Goal: Information Seeking & Learning: Learn about a topic

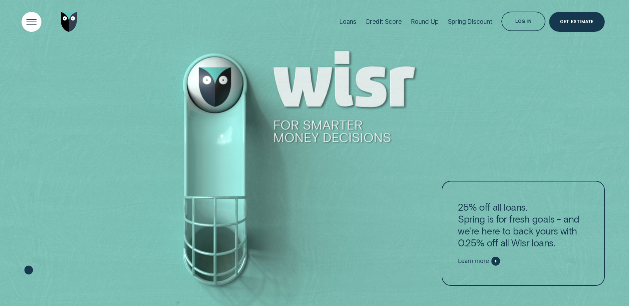
click at [36, 23] on div "Open Menu" at bounding box center [32, 22] width 28 height 28
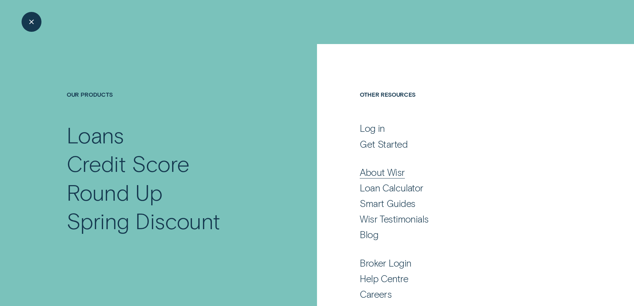
click at [363, 174] on div "About Wisr" at bounding box center [382, 172] width 45 height 12
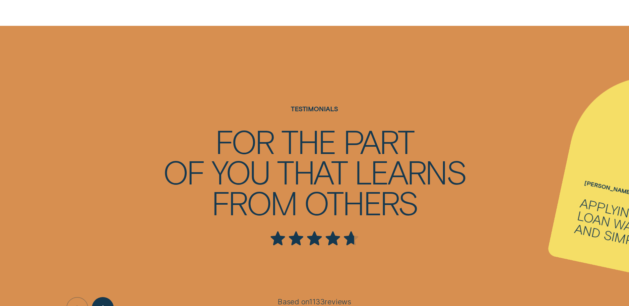
scroll to position [1194, 0]
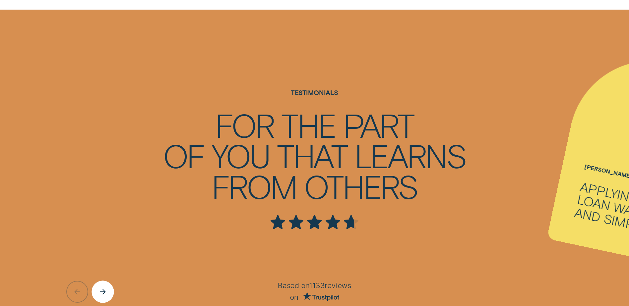
click at [103, 281] on div "Next button" at bounding box center [103, 292] width 22 height 22
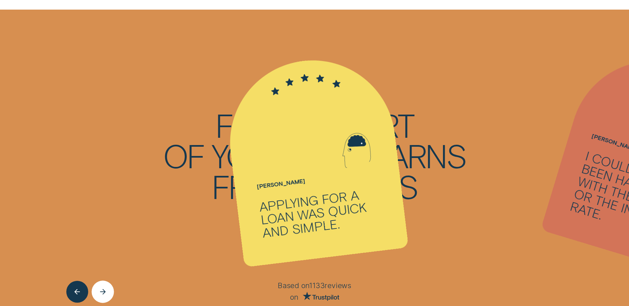
click at [103, 281] on div "Next button" at bounding box center [103, 292] width 23 height 23
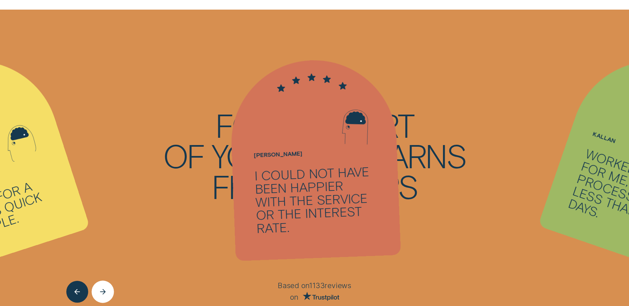
click at [103, 281] on div "Next button" at bounding box center [103, 292] width 23 height 23
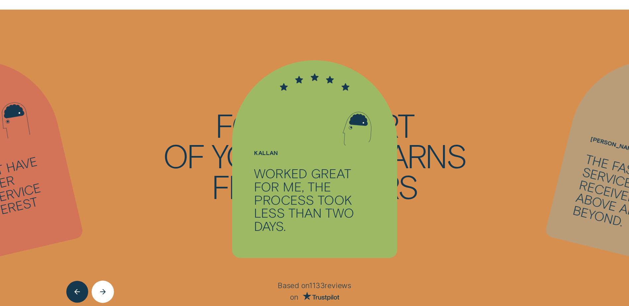
click at [103, 281] on div "Next button" at bounding box center [103, 292] width 23 height 23
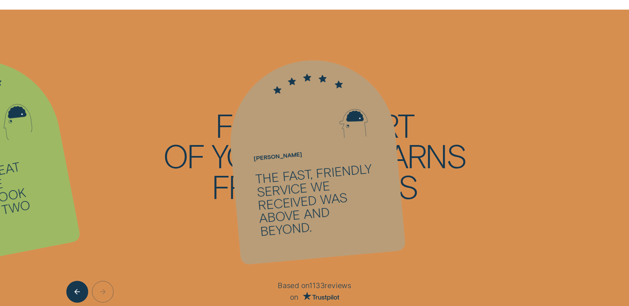
click at [102, 281] on div at bounding box center [104, 292] width 77 height 22
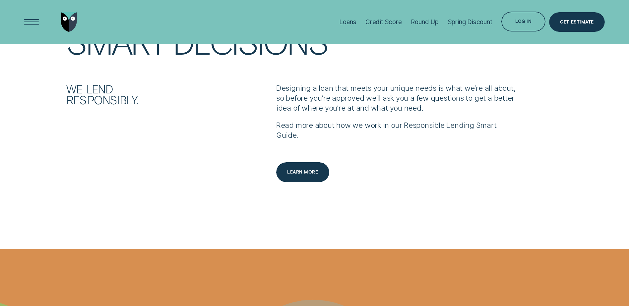
scroll to position [862, 0]
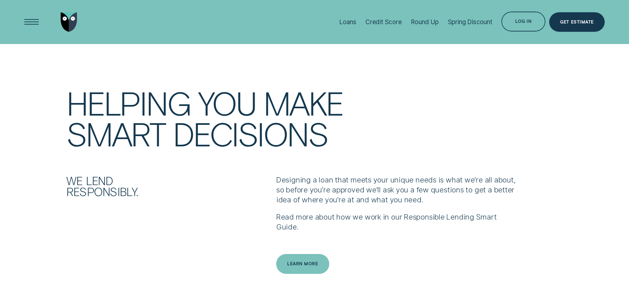
click at [297, 254] on div "Learn more" at bounding box center [302, 264] width 53 height 20
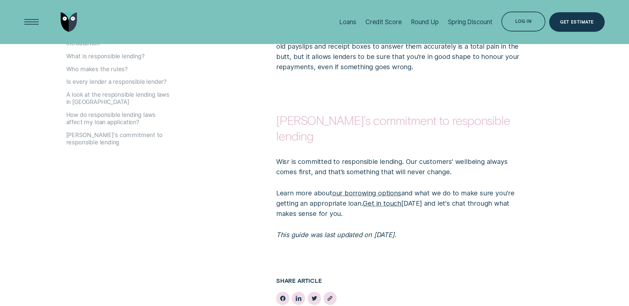
scroll to position [1625, 0]
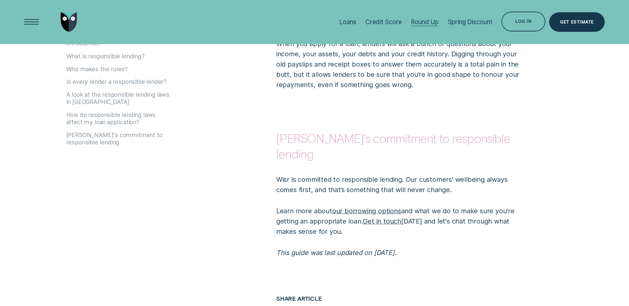
click at [432, 19] on div "Round Up" at bounding box center [425, 22] width 28 height 8
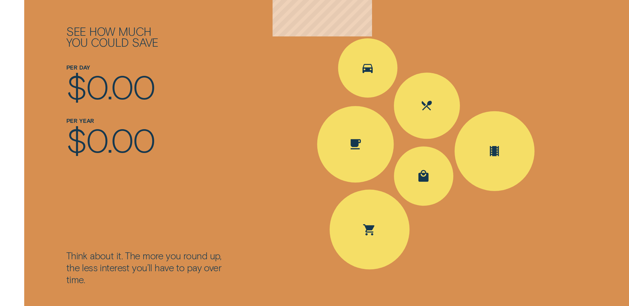
scroll to position [995, 0]
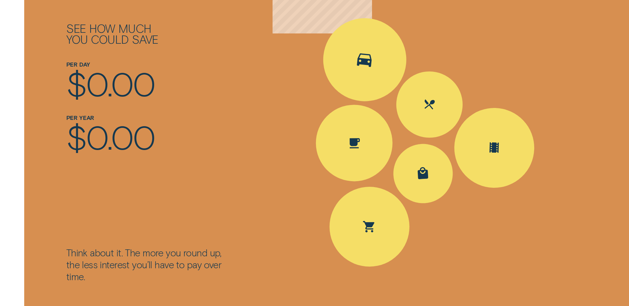
click at [355, 73] on div "Spent Transport $5.60; The round up $0.40" at bounding box center [364, 59] width 91 height 91
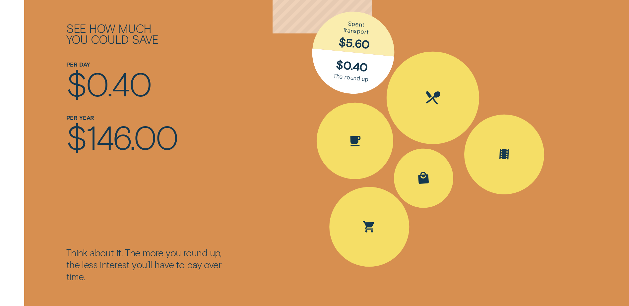
click at [417, 103] on div "Spent Eating out $25.10; The round up $0.90" at bounding box center [432, 97] width 101 height 101
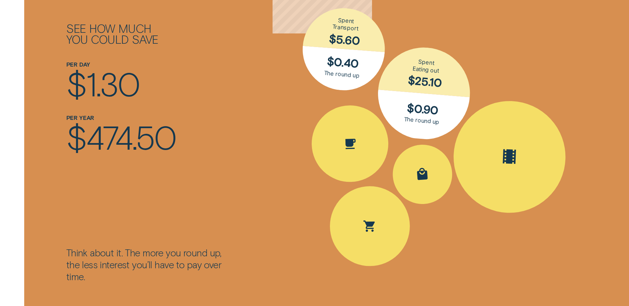
click at [493, 129] on div "Spent Entertainment $16.30; The round up $0.70" at bounding box center [509, 157] width 116 height 116
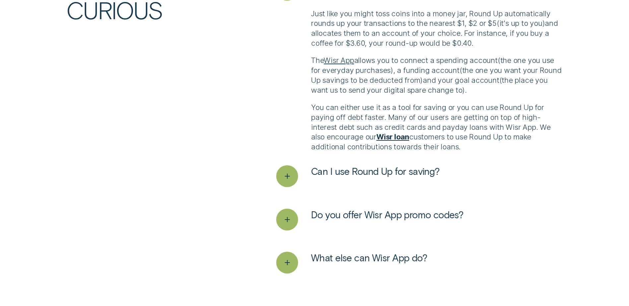
scroll to position [1791, 0]
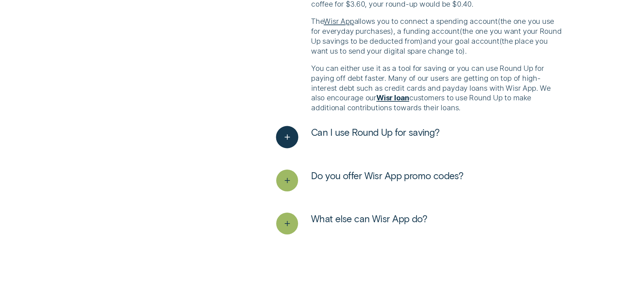
click at [294, 131] on div "See more" at bounding box center [287, 137] width 23 height 23
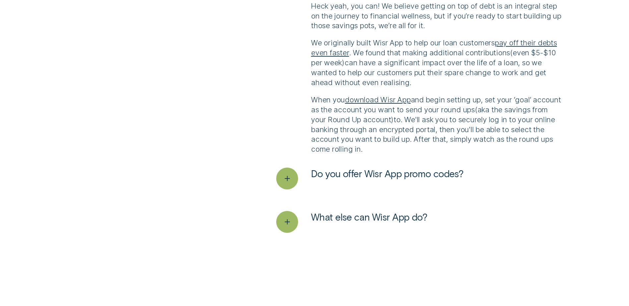
scroll to position [1956, 0]
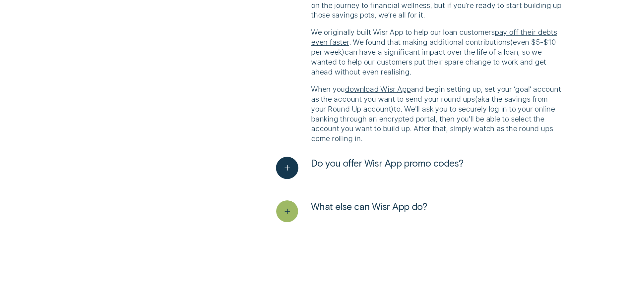
click at [289, 164] on icon "See more" at bounding box center [287, 168] width 11 height 10
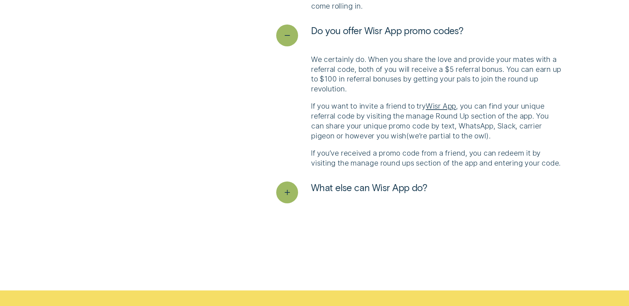
scroll to position [2122, 0]
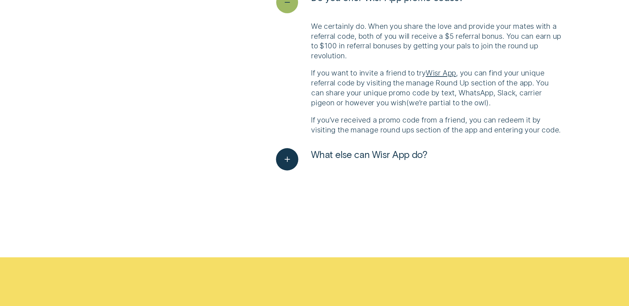
click at [286, 159] on line "See more" at bounding box center [287, 159] width 5 height 0
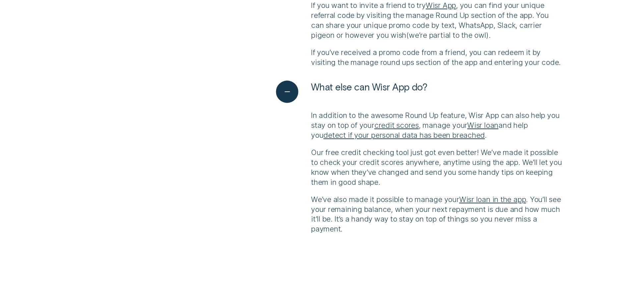
scroll to position [2222, 0]
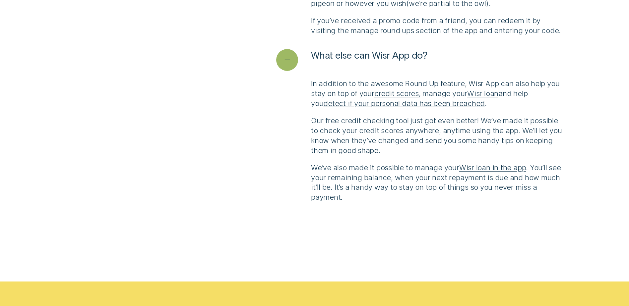
click at [413, 105] on link "detect if your personal data has been breached" at bounding box center [403, 103] width 161 height 9
